Goal: Task Accomplishment & Management: Manage account settings

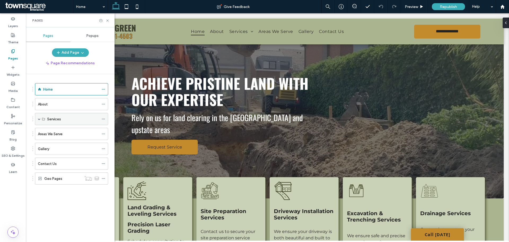
click at [39, 120] on span at bounding box center [39, 119] width 3 height 12
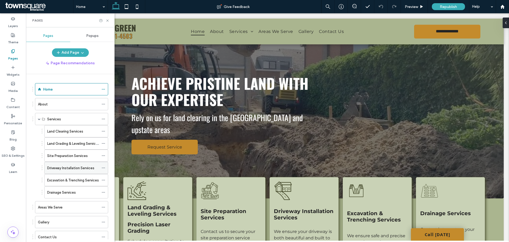
click at [47, 166] on label "Driveway Installation Services" at bounding box center [70, 167] width 47 height 9
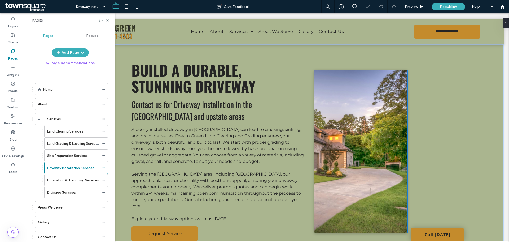
click at [367, 154] on img at bounding box center [361, 151] width 94 height 163
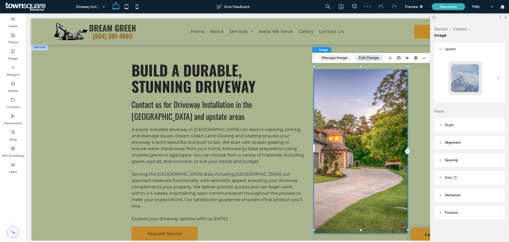
click at [337, 58] on button "Manage Image" at bounding box center [334, 58] width 33 height 6
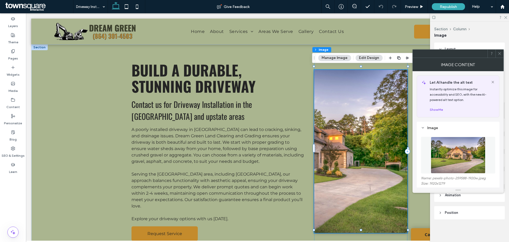
click at [457, 152] on img at bounding box center [458, 155] width 55 height 37
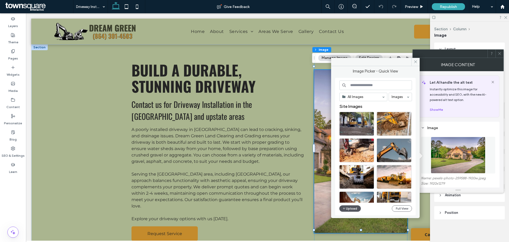
click at [347, 208] on button "Upload" at bounding box center [350, 208] width 22 height 6
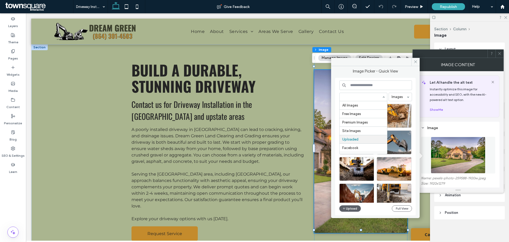
scroll to position [7, 0]
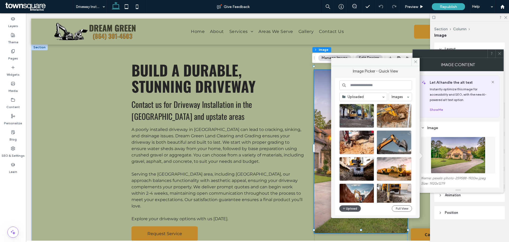
click at [345, 209] on icon "button" at bounding box center [344, 208] width 3 height 4
click at [351, 209] on button "Upload" at bounding box center [350, 208] width 22 height 6
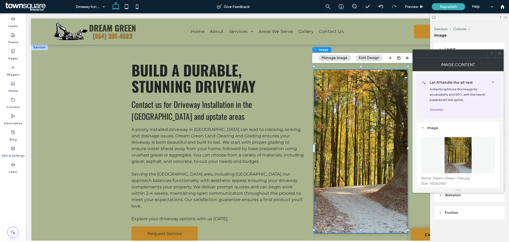
click at [499, 53] on use at bounding box center [499, 53] width 3 height 3
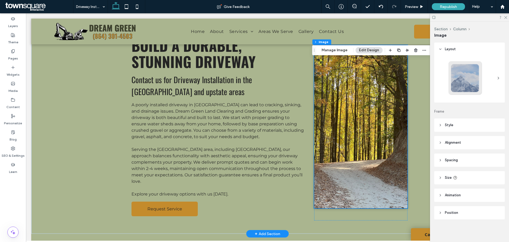
scroll to position [0, 0]
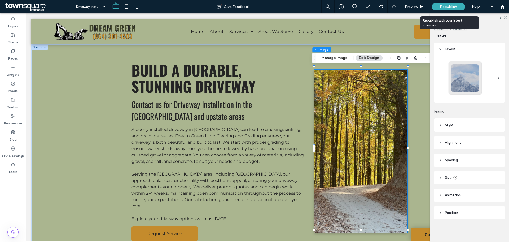
click at [450, 7] on span "Republish" at bounding box center [448, 7] width 17 height 5
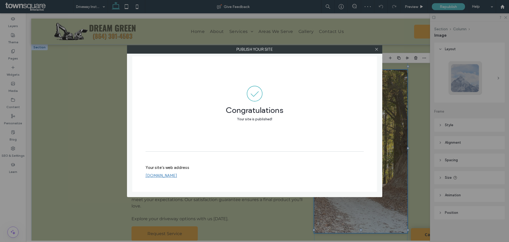
click at [419, 5] on div "Publish your site Congratulations Your site is published! Your site's web addre…" at bounding box center [254, 121] width 509 height 242
click at [376, 50] on icon at bounding box center [377, 49] width 4 height 4
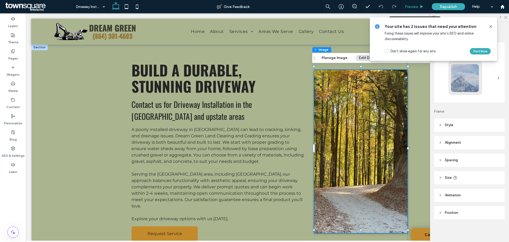
click at [420, 7] on icon at bounding box center [422, 7] width 4 height 4
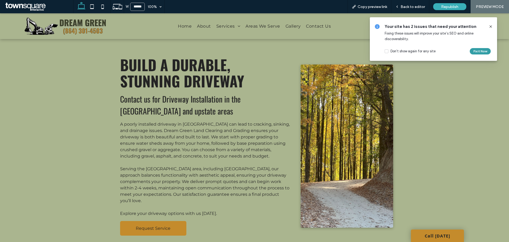
click at [475, 51] on button "Fix it Now" at bounding box center [480, 51] width 21 height 6
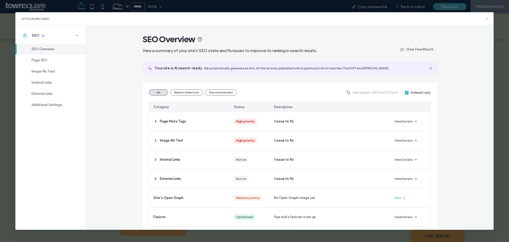
click at [489, 19] on icon at bounding box center [487, 18] width 4 height 4
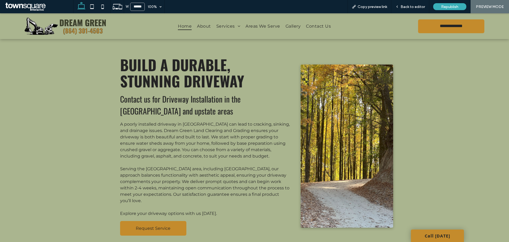
click at [184, 26] on span "Home" at bounding box center [185, 26] width 14 height 8
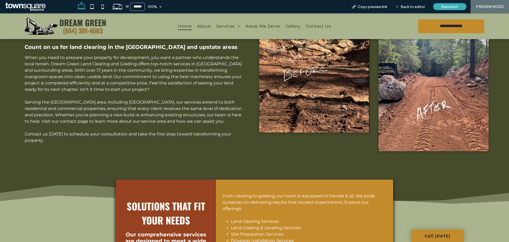
scroll to position [265, 0]
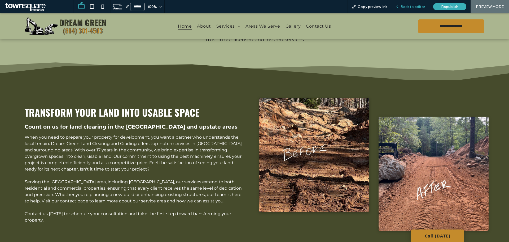
click at [416, 5] on span "Back to editor" at bounding box center [413, 7] width 24 height 5
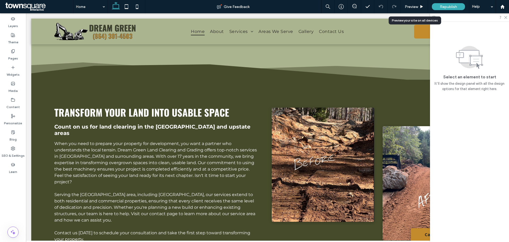
scroll to position [277, 0]
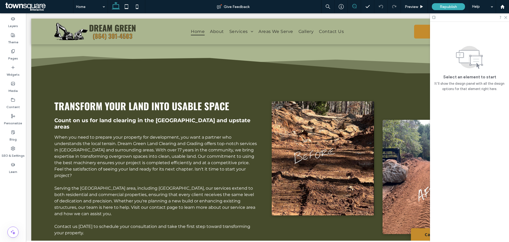
click at [356, 6] on icon at bounding box center [354, 6] width 4 height 4
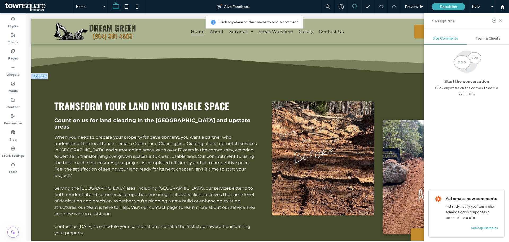
click at [340, 107] on img at bounding box center [323, 158] width 102 height 114
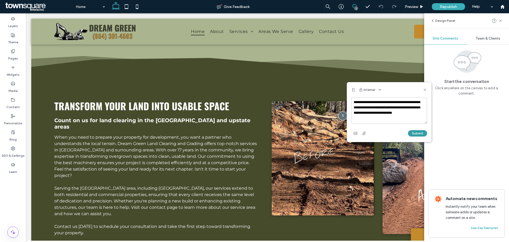
type textarea "**********"
click at [420, 132] on button "Submit" at bounding box center [417, 133] width 19 height 6
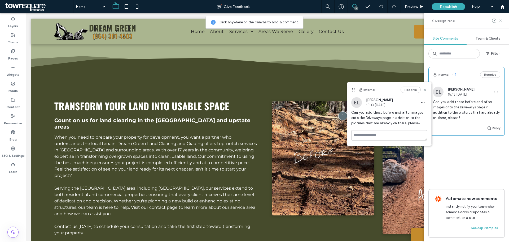
click at [501, 19] on icon at bounding box center [500, 21] width 4 height 4
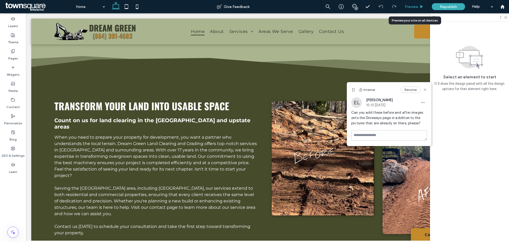
click at [415, 6] on span "Preview" at bounding box center [411, 7] width 13 height 5
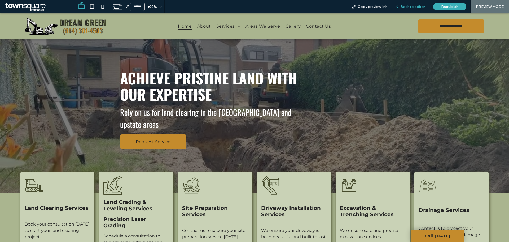
click at [404, 6] on span "Back to editor" at bounding box center [413, 7] width 24 height 5
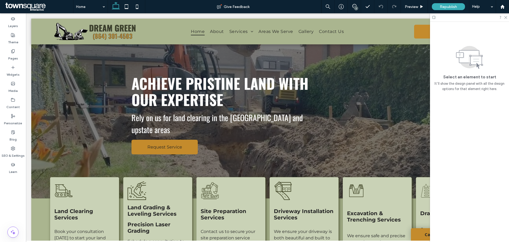
click at [356, 6] on div "1" at bounding box center [356, 8] width 4 height 4
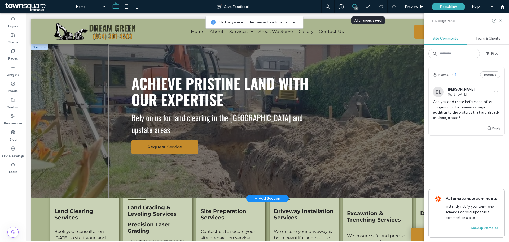
click at [310, 168] on div "Achieve Pristine Land with Our Expertise Rely on us for land clearing in the [G…" at bounding box center [267, 121] width 318 height 154
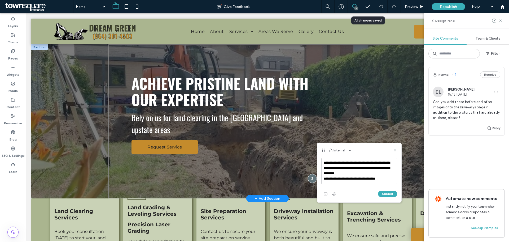
scroll to position [2, 0]
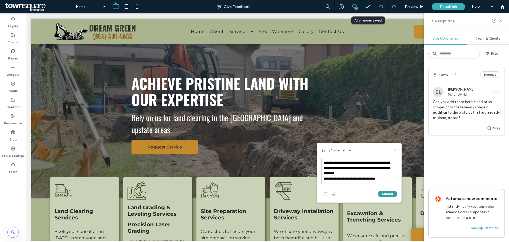
type textarea "**********"
click at [385, 193] on button "Submit" at bounding box center [387, 193] width 19 height 6
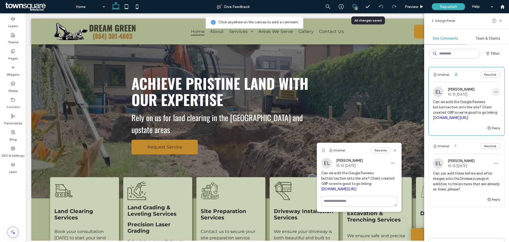
click at [494, 91] on icon "button" at bounding box center [496, 92] width 4 height 4
click at [472, 103] on div "Edit" at bounding box center [472, 105] width 47 height 10
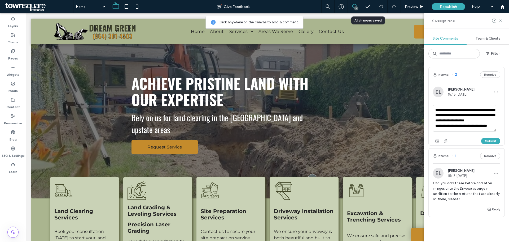
scroll to position [10, 0]
click at [467, 125] on textarea "**********" at bounding box center [464, 118] width 63 height 27
paste textarea "**********"
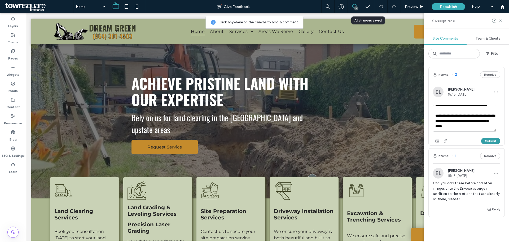
type textarea "**********"
click at [481, 141] on button "Submit" at bounding box center [490, 141] width 19 height 6
click at [367, 6] on icon at bounding box center [367, 6] width 5 height 5
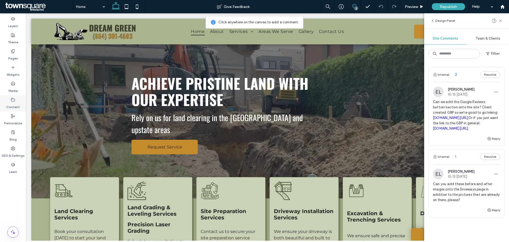
click at [10, 107] on label "Content" at bounding box center [13, 105] width 14 height 7
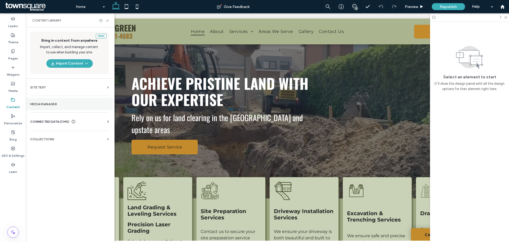
click at [37, 101] on section "Media Manager" at bounding box center [69, 104] width 87 height 12
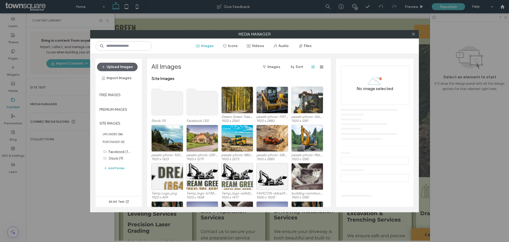
click at [41, 87] on div "Media Manager Images Icons Videos Audio Files Upload Images Import Images Free …" at bounding box center [254, 121] width 509 height 242
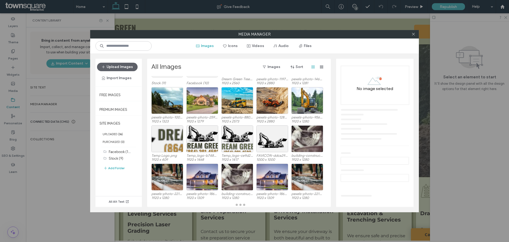
scroll to position [38, 0]
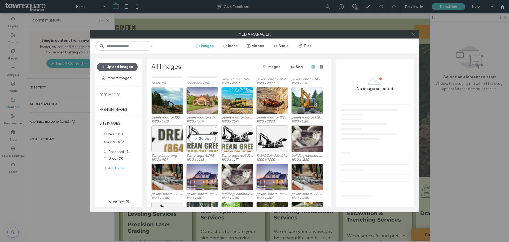
click at [203, 138] on div "Select" at bounding box center [202, 138] width 32 height 27
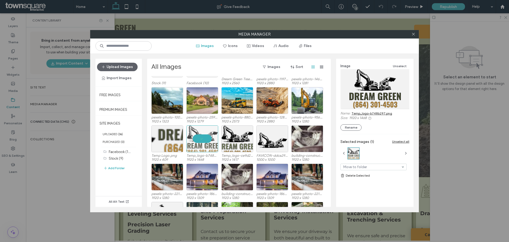
click at [367, 113] on link "Temp_logo-b748b297.png" at bounding box center [372, 113] width 41 height 4
click at [413, 35] on icon at bounding box center [413, 34] width 4 height 4
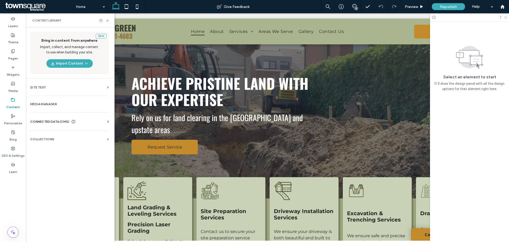
click at [505, 17] on icon at bounding box center [505, 16] width 3 height 3
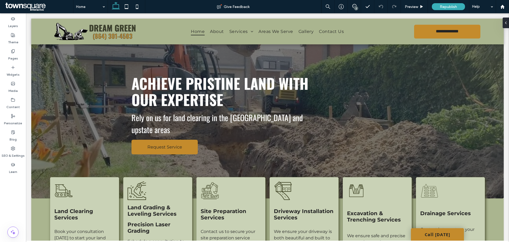
click at [356, 7] on div "2" at bounding box center [356, 8] width 4 height 4
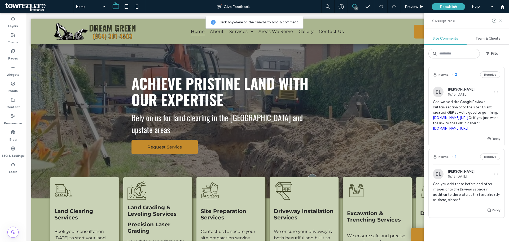
click at [502, 21] on use at bounding box center [500, 20] width 2 height 2
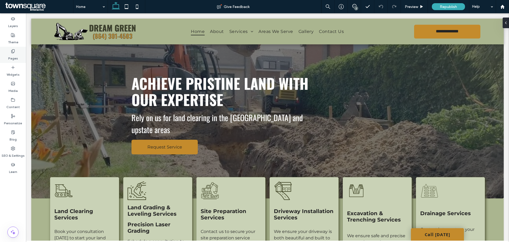
click at [14, 54] on label "Pages" at bounding box center [13, 56] width 10 height 7
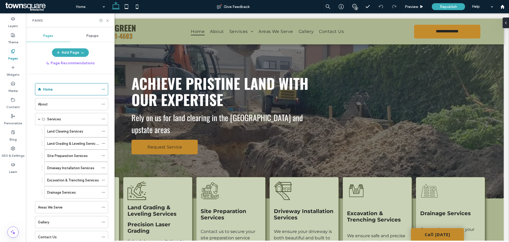
click at [42, 168] on div at bounding box center [42, 167] width 1 height 1
click at [102, 167] on icon at bounding box center [104, 168] width 4 height 4
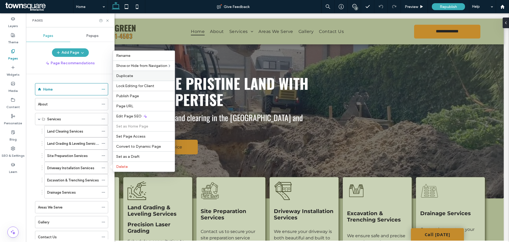
click at [134, 74] on label "Duplicate" at bounding box center [143, 75] width 55 height 5
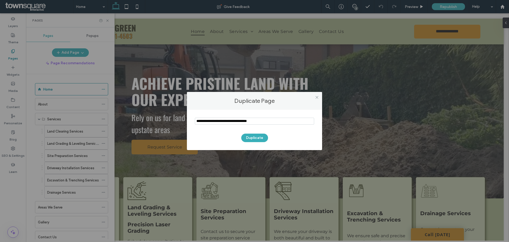
click at [271, 121] on input "notEmpty" at bounding box center [254, 120] width 119 height 7
type input "**********"
click at [257, 136] on button "Duplicate" at bounding box center [254, 137] width 27 height 8
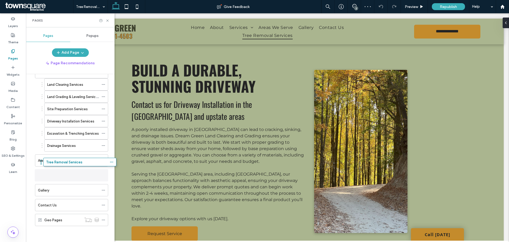
scroll to position [44, 0]
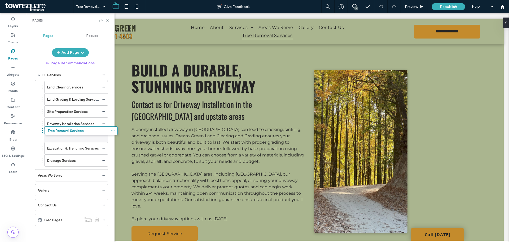
drag, startPoint x: 33, startPoint y: 220, endPoint x: 42, endPoint y: 132, distance: 87.7
click at [198, 85] on span "Build a Durable, Stunning Driveway" at bounding box center [193, 78] width 124 height 38
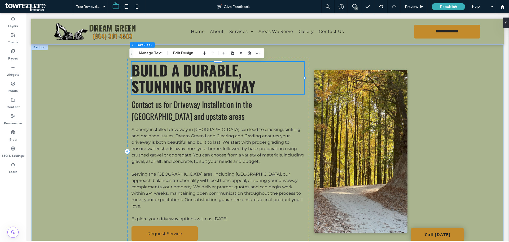
click at [198, 85] on span "Build a Durable, Stunning Driveway" at bounding box center [193, 78] width 124 height 38
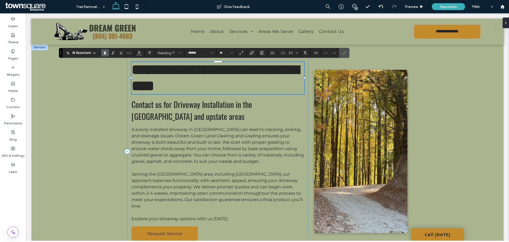
paste div
type input "**********"
type input "**"
click at [169, 113] on h2 "Contact us for Driveway Installation in the [GEOGRAPHIC_DATA] and upstate areas" at bounding box center [217, 110] width 173 height 24
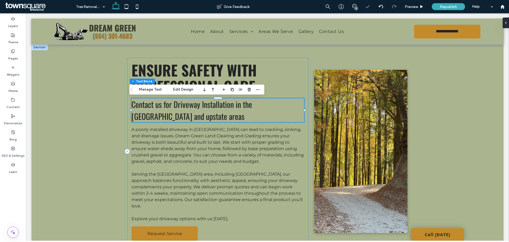
click at [171, 115] on h2 "Contact us for Driveway Installation in the [GEOGRAPHIC_DATA] and upstate areas" at bounding box center [217, 110] width 173 height 24
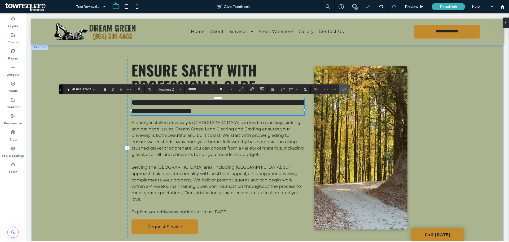
paste div
type input "**********"
type input "**"
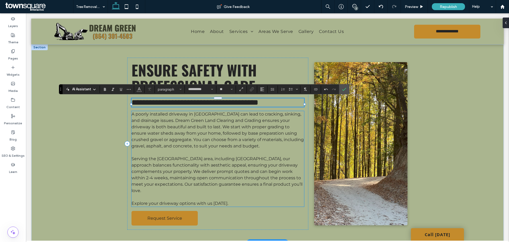
click at [248, 194] on p at bounding box center [217, 197] width 173 height 6
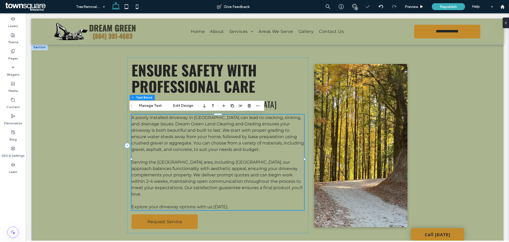
click at [233, 203] on p "Explore your driveway options with us [DATE]." at bounding box center [217, 206] width 173 height 6
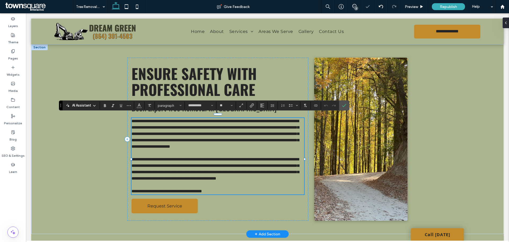
paste div
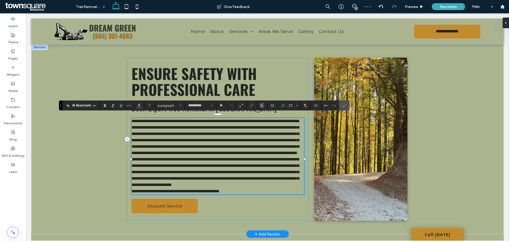
scroll to position [10, 0]
click at [180, 156] on p "**********" at bounding box center [217, 137] width 173 height 38
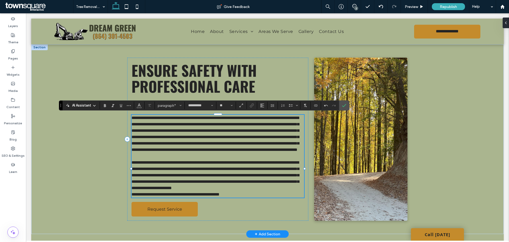
click at [224, 191] on p "**********" at bounding box center [217, 175] width 173 height 32
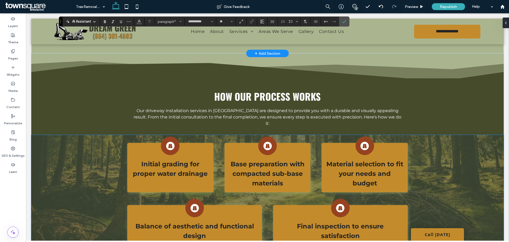
scroll to position [212, 0]
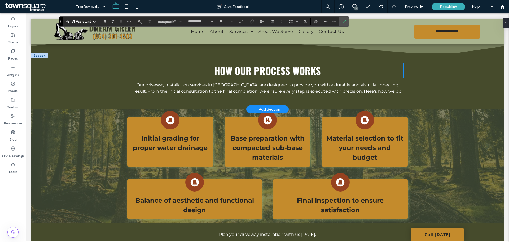
click at [251, 77] on span "How Our Process Works" at bounding box center [267, 70] width 107 height 14
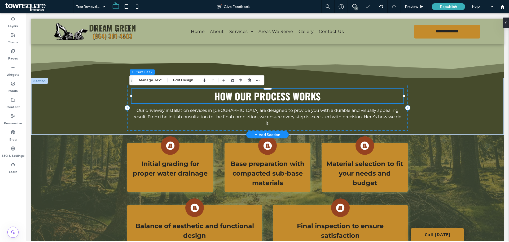
click at [251, 94] on span "How Our Process Works" at bounding box center [267, 96] width 107 height 14
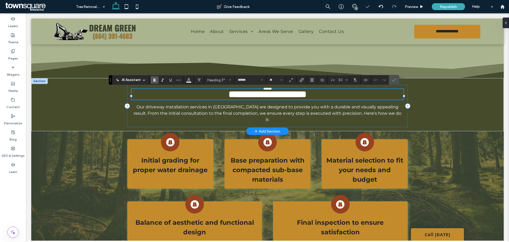
paste div
type input "**********"
type input "**"
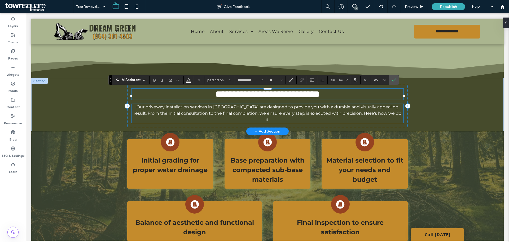
click at [183, 111] on span "Our driveway installation services in [GEOGRAPHIC_DATA] are designed to provide…" at bounding box center [268, 113] width 268 height 18
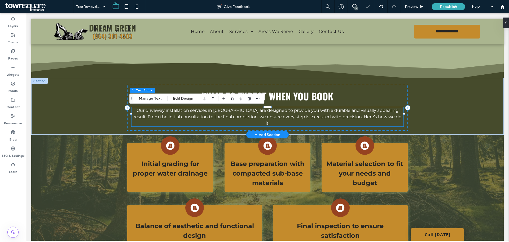
click at [189, 113] on p "Our driveway installation services in [GEOGRAPHIC_DATA] are designed to provide…" at bounding box center [267, 116] width 272 height 19
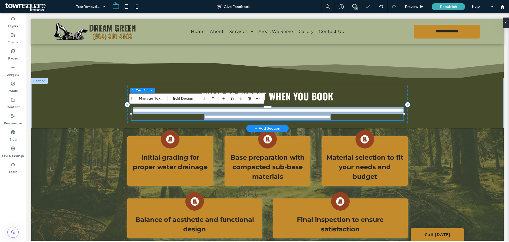
click at [189, 113] on p "**********" at bounding box center [267, 113] width 272 height 13
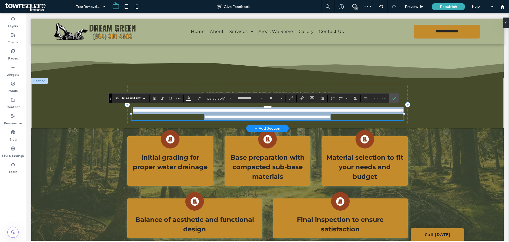
paste div
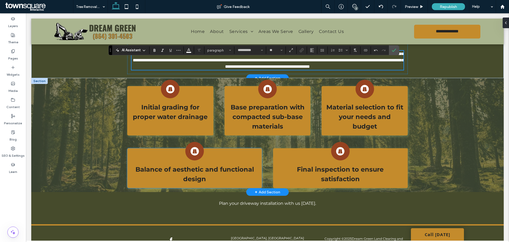
scroll to position [292, 0]
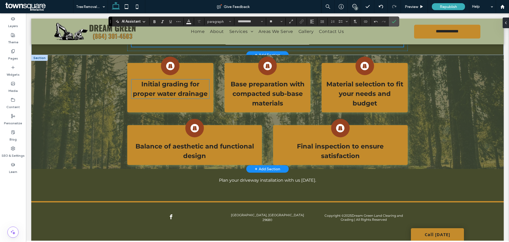
click at [178, 96] on strong "Initial grading for proper water drainage" at bounding box center [170, 88] width 75 height 17
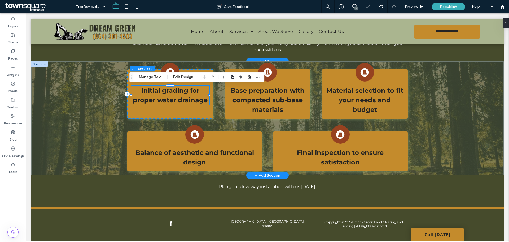
click at [178, 96] on strong "Initial grading for proper water drainage" at bounding box center [170, 94] width 75 height 17
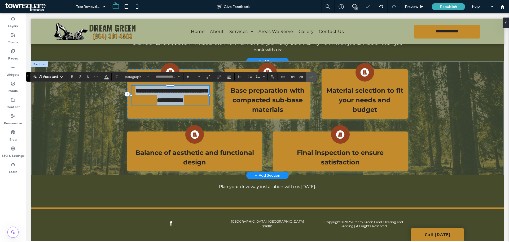
type input "**********"
type input "**"
paste div
type input "**"
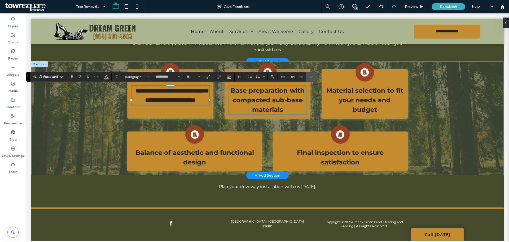
click at [260, 94] on strong "Base preparation with compacted sub-base materials" at bounding box center [268, 99] width 74 height 27
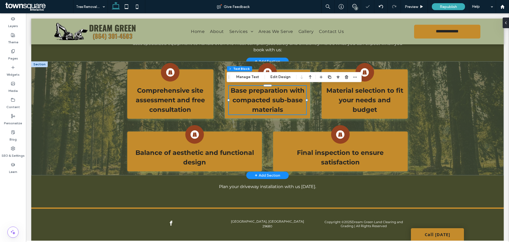
click at [260, 94] on strong "Base preparation with compacted sub-base materials" at bounding box center [268, 99] width 74 height 27
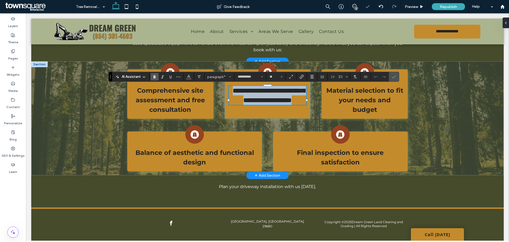
paste div
type input "**"
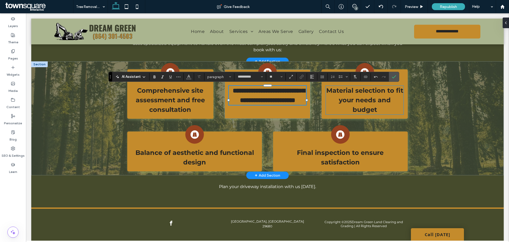
click at [377, 95] on p "Material selection to fit your needs and budget" at bounding box center [364, 100] width 77 height 29
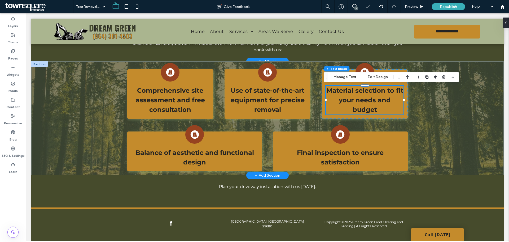
click at [377, 95] on p "Material selection to fit your needs and budget" at bounding box center [364, 100] width 77 height 29
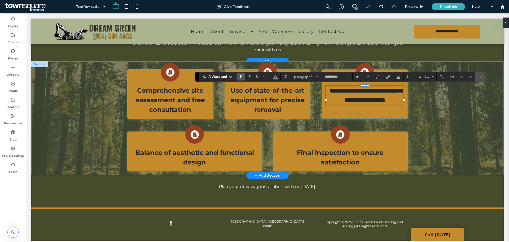
paste div
type input "**"
click at [187, 159] on strong "Balance of aesthetic and functional design" at bounding box center [194, 156] width 119 height 17
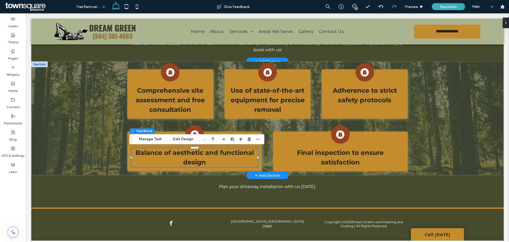
click at [187, 159] on strong "Balance of aesthetic and functional design" at bounding box center [194, 156] width 119 height 17
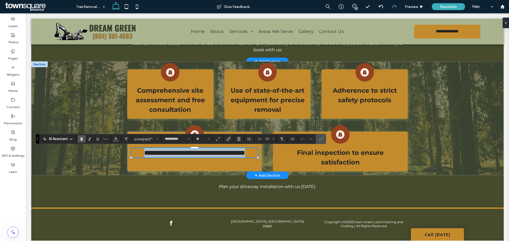
paste div
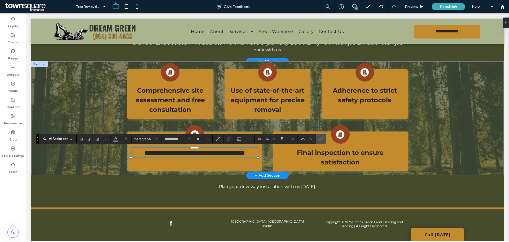
type input "**"
drag, startPoint x: 207, startPoint y: 152, endPoint x: 134, endPoint y: 152, distance: 72.6
click at [144, 152] on strong "**********" at bounding box center [194, 152] width 101 height 6
click at [329, 156] on strong "Final inspection to ensure satisfaction" at bounding box center [340, 156] width 87 height 17
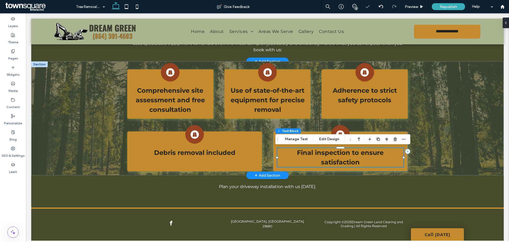
click at [329, 156] on strong "Final inspection to ensure satisfaction" at bounding box center [340, 156] width 87 height 17
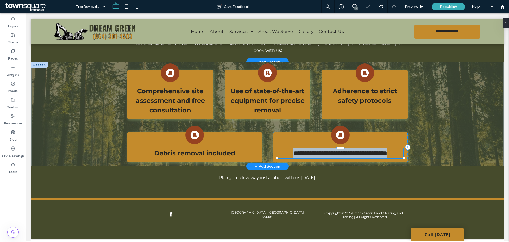
type input "**********"
type input "**"
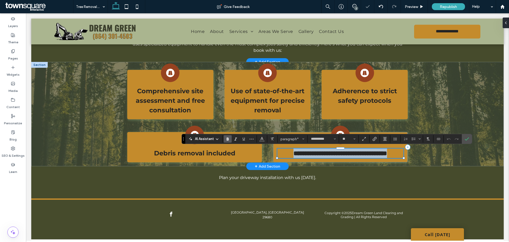
paste div
type input "**"
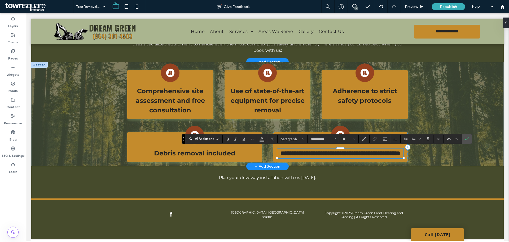
type input "**"
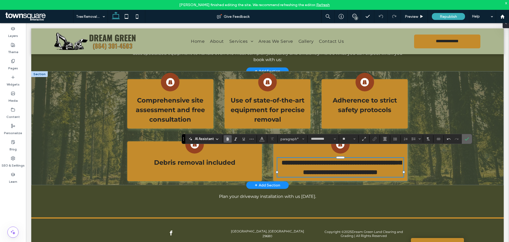
click at [467, 138] on icon "Confirm" at bounding box center [467, 139] width 4 height 4
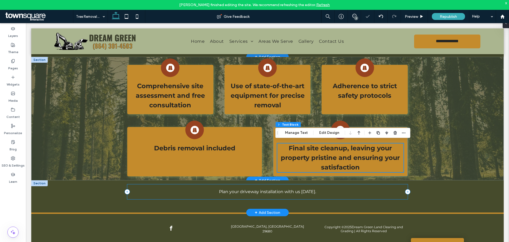
scroll to position [310, 0]
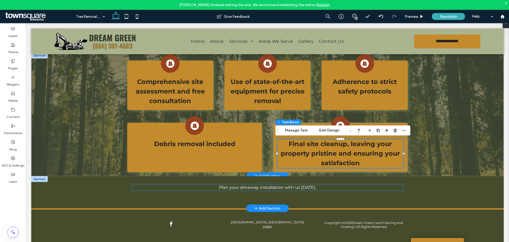
click at [263, 188] on span "Plan your driveway installation with us [DATE]." at bounding box center [267, 187] width 97 height 5
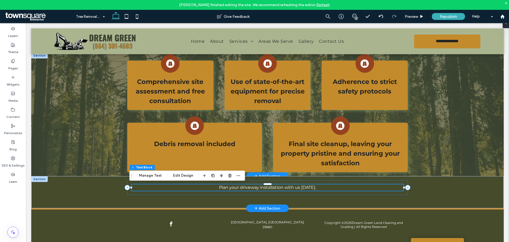
click at [263, 188] on span "Plan your driveway installation with us [DATE]." at bounding box center [267, 187] width 97 height 5
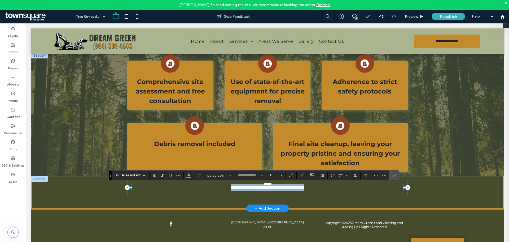
type input "**********"
type input "**"
paste div
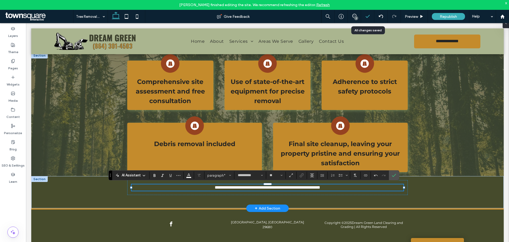
click at [367, 16] on icon at bounding box center [367, 16] width 5 height 5
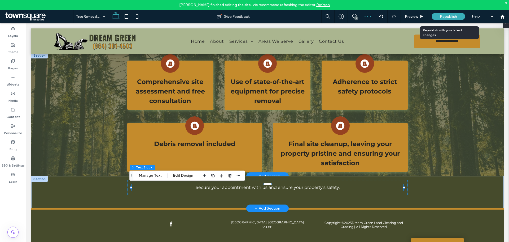
click at [444, 16] on span "Republish" at bounding box center [448, 16] width 17 height 5
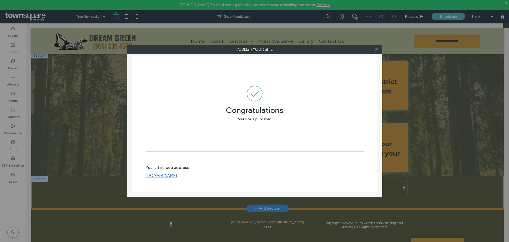
click at [376, 48] on icon at bounding box center [377, 49] width 4 height 4
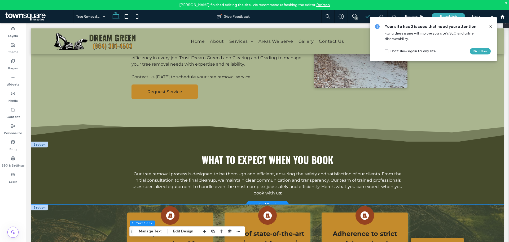
scroll to position [151, 0]
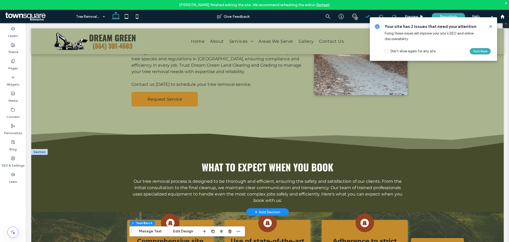
click at [489, 25] on icon at bounding box center [491, 26] width 4 height 4
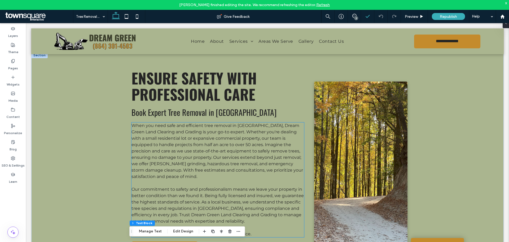
scroll to position [0, 0]
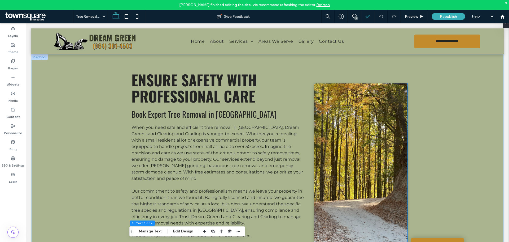
click at [359, 135] on img at bounding box center [361, 164] width 94 height 163
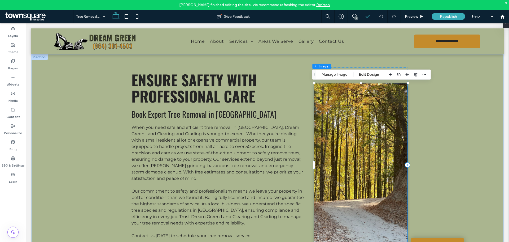
type input "*"
click at [337, 74] on button "Manage Image" at bounding box center [334, 74] width 33 height 6
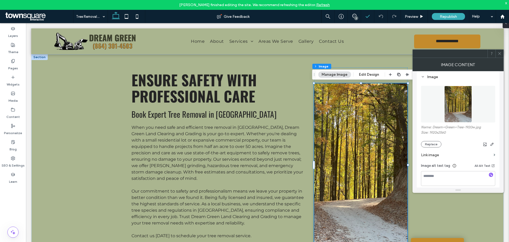
scroll to position [53, 0]
click at [430, 143] on button "Replace" at bounding box center [431, 142] width 20 height 6
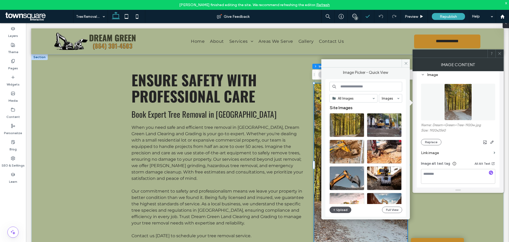
click at [339, 210] on button "Upload" at bounding box center [341, 209] width 22 height 6
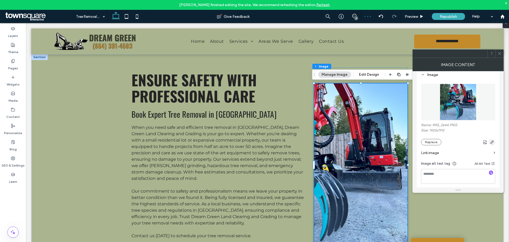
click at [491, 142] on use "button" at bounding box center [491, 141] width 3 height 3
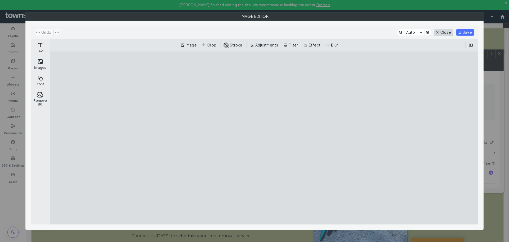
click at [443, 30] on button "Close" at bounding box center [443, 32] width 19 height 6
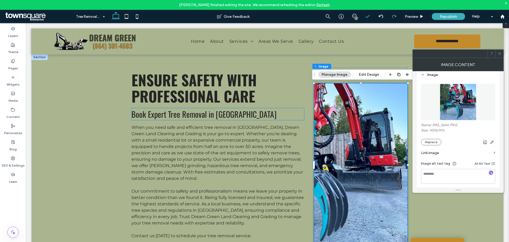
click at [293, 114] on h2 "Book Expert Tree Removal in [GEOGRAPHIC_DATA]" at bounding box center [217, 114] width 173 height 12
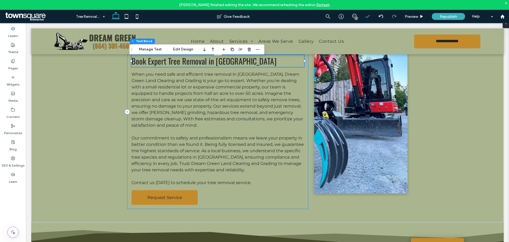
click at [305, 122] on div "Ensure Safety with Professional Care Book Expert Tree Removal in [GEOGRAPHIC_DA…" at bounding box center [217, 111] width 181 height 194
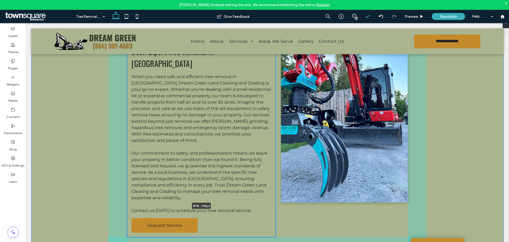
scroll to position [66, 0]
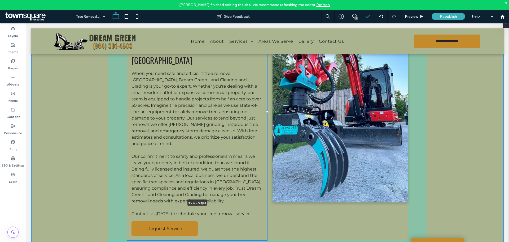
drag, startPoint x: 307, startPoint y: 112, endPoint x: 265, endPoint y: 113, distance: 41.7
click at [265, 113] on div "Ensure Safety with Professional Care Book Expert Tree Removal in [GEOGRAPHIC_DA…" at bounding box center [267, 120] width 318 height 265
type input "**"
type input "*****"
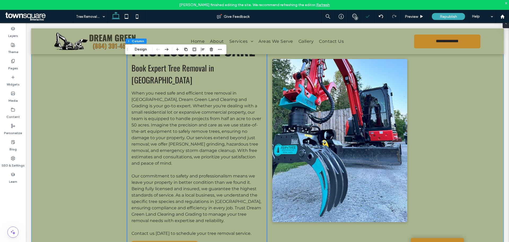
scroll to position [53, 0]
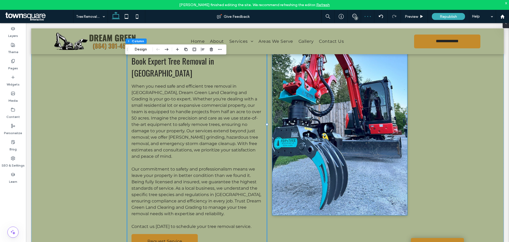
click at [370, 122] on img at bounding box center [339, 133] width 135 height 163
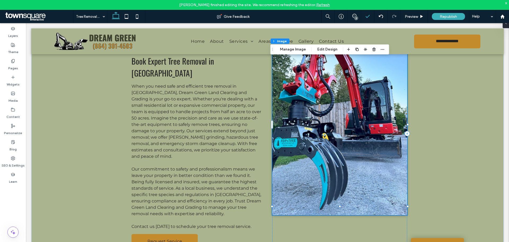
click at [387, 129] on img at bounding box center [339, 133] width 135 height 163
click at [297, 48] on button "Manage Image" at bounding box center [293, 49] width 33 height 6
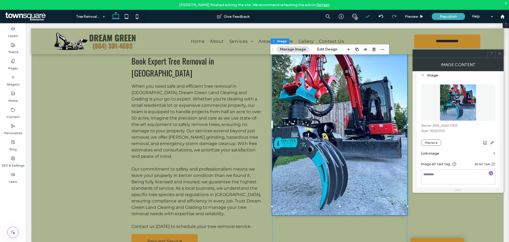
scroll to position [80, 0]
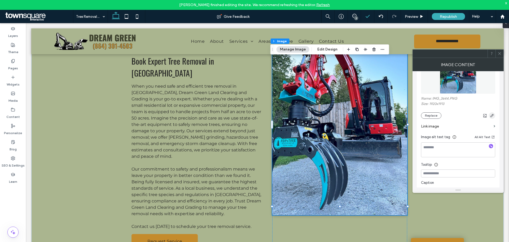
click at [493, 115] on use "button" at bounding box center [491, 115] width 3 height 3
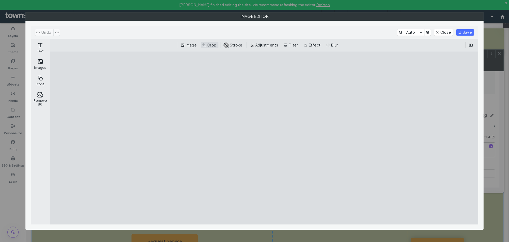
click at [210, 45] on button "Crop" at bounding box center [209, 45] width 17 height 6
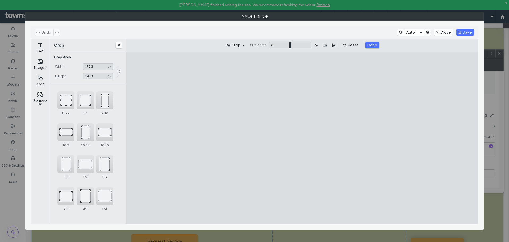
type input "****"
drag, startPoint x: 372, startPoint y: 137, endPoint x: 356, endPoint y: 138, distance: 16.2
click at [302, 138] on cesdk-canvas "Editor canvas" at bounding box center [302, 138] width 0 height 0
click at [462, 32] on button "Save" at bounding box center [465, 32] width 18 height 6
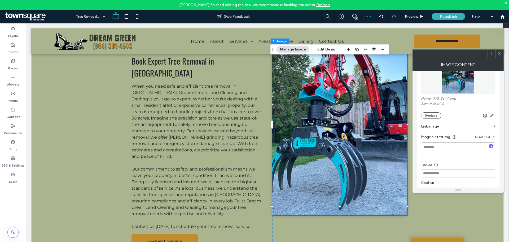
click at [499, 55] on icon at bounding box center [500, 53] width 4 height 4
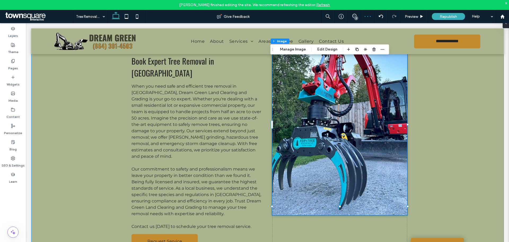
click at [468, 112] on div "Ensure Safety with Professional Care Book Expert Tree Removal in [GEOGRAPHIC_DA…" at bounding box center [267, 133] width 472 height 265
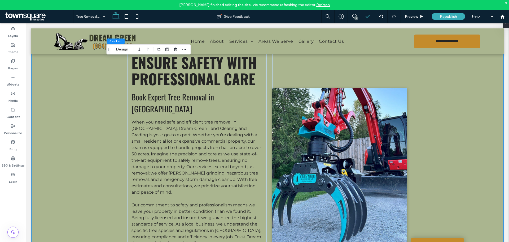
scroll to position [0, 0]
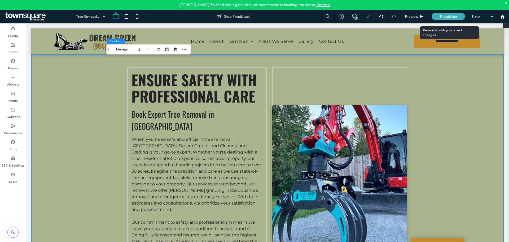
click at [439, 15] on div "Republish" at bounding box center [448, 16] width 33 height 7
